Goal: Task Accomplishment & Management: Use online tool/utility

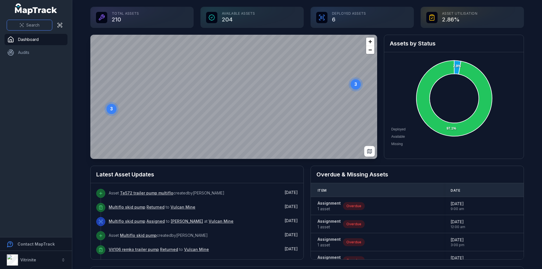
click at [33, 25] on span "Search" at bounding box center [32, 25] width 13 height 6
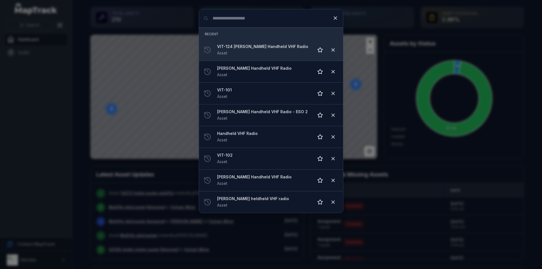
click at [283, 51] on div "VIT-124 [PERSON_NAME] Handheld VHF Radio Asset" at bounding box center [263, 50] width 92 height 12
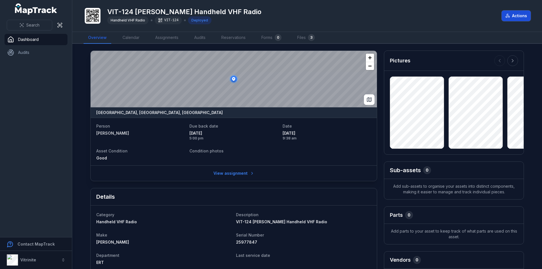
click at [516, 17] on button "Actions" at bounding box center [516, 15] width 29 height 11
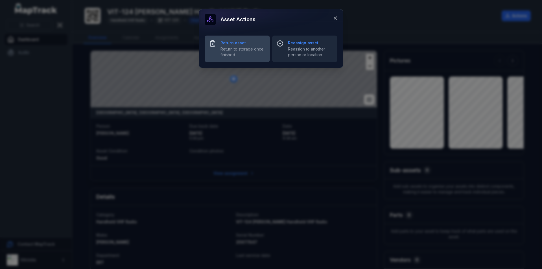
click at [246, 50] on span "Return to storage once finished" at bounding box center [242, 51] width 45 height 11
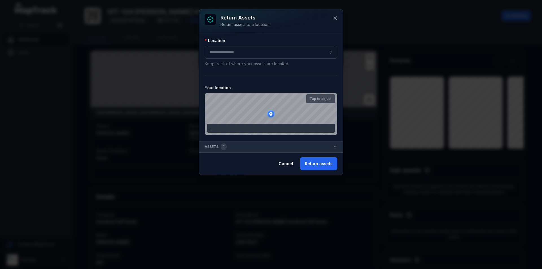
click at [239, 53] on button "button" at bounding box center [271, 52] width 133 height 13
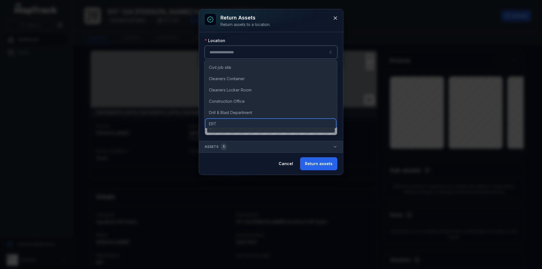
click at [223, 124] on div "ERT" at bounding box center [271, 124] width 130 height 10
type input "***"
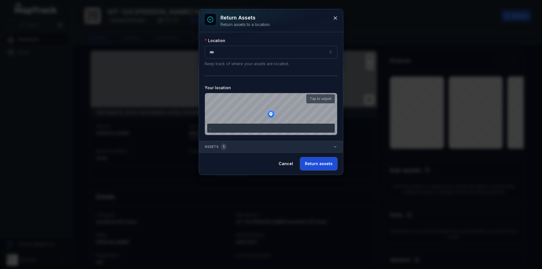
click at [317, 165] on button "Return assets" at bounding box center [318, 163] width 37 height 13
